Goal: Task Accomplishment & Management: Book appointment/travel/reservation

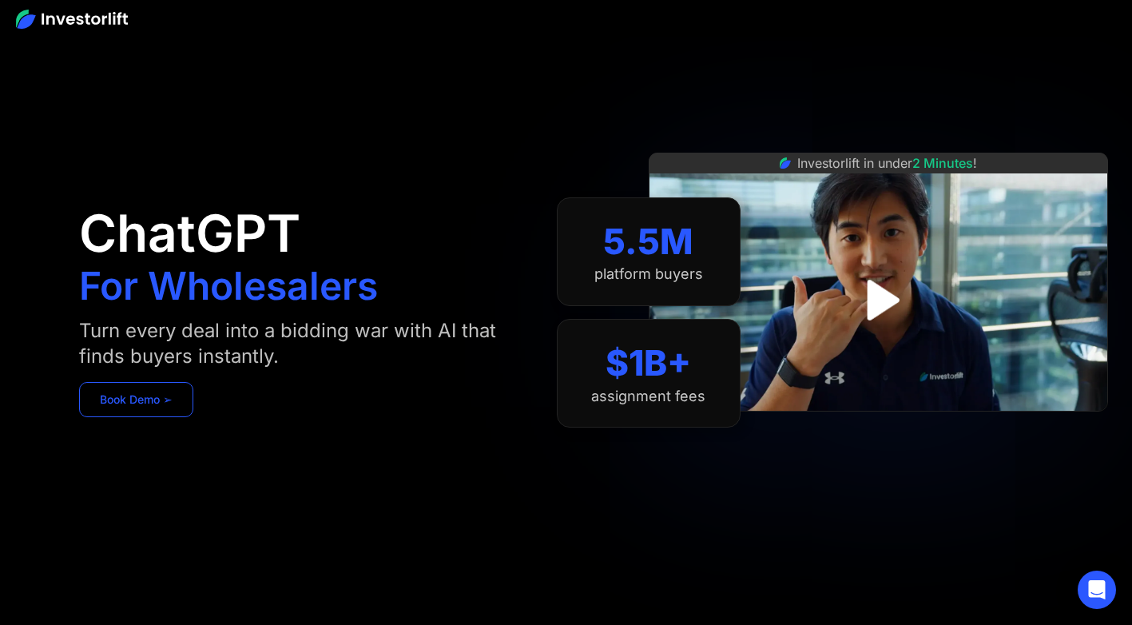
click at [130, 416] on link "Book Demo ➢" at bounding box center [136, 399] width 114 height 35
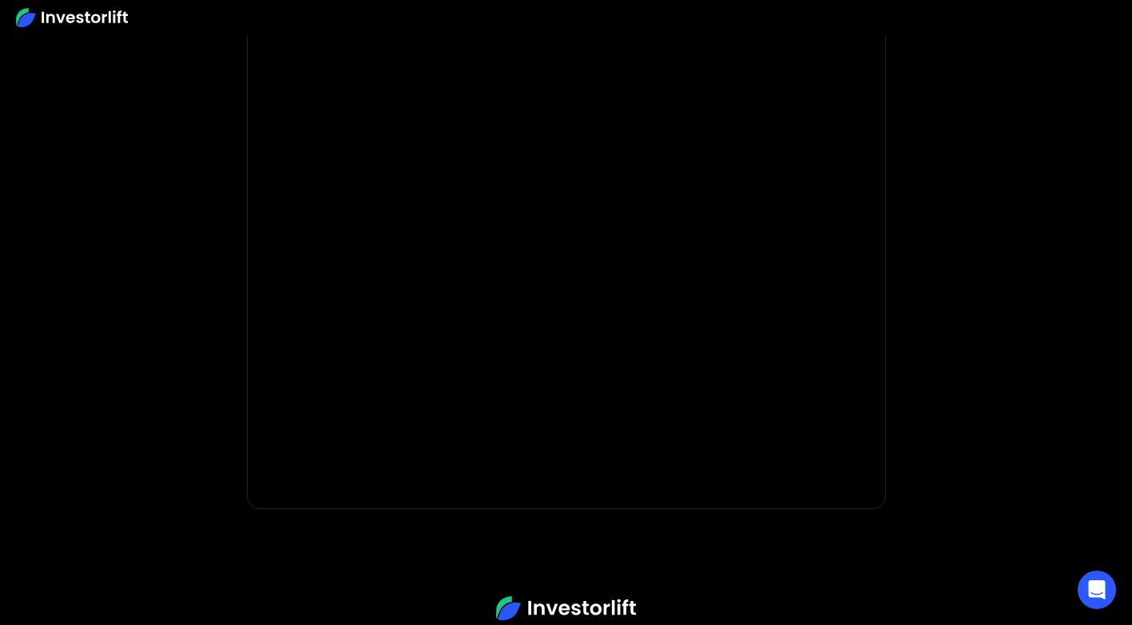
scroll to position [240, 0]
